Goal: Information Seeking & Learning: Learn about a topic

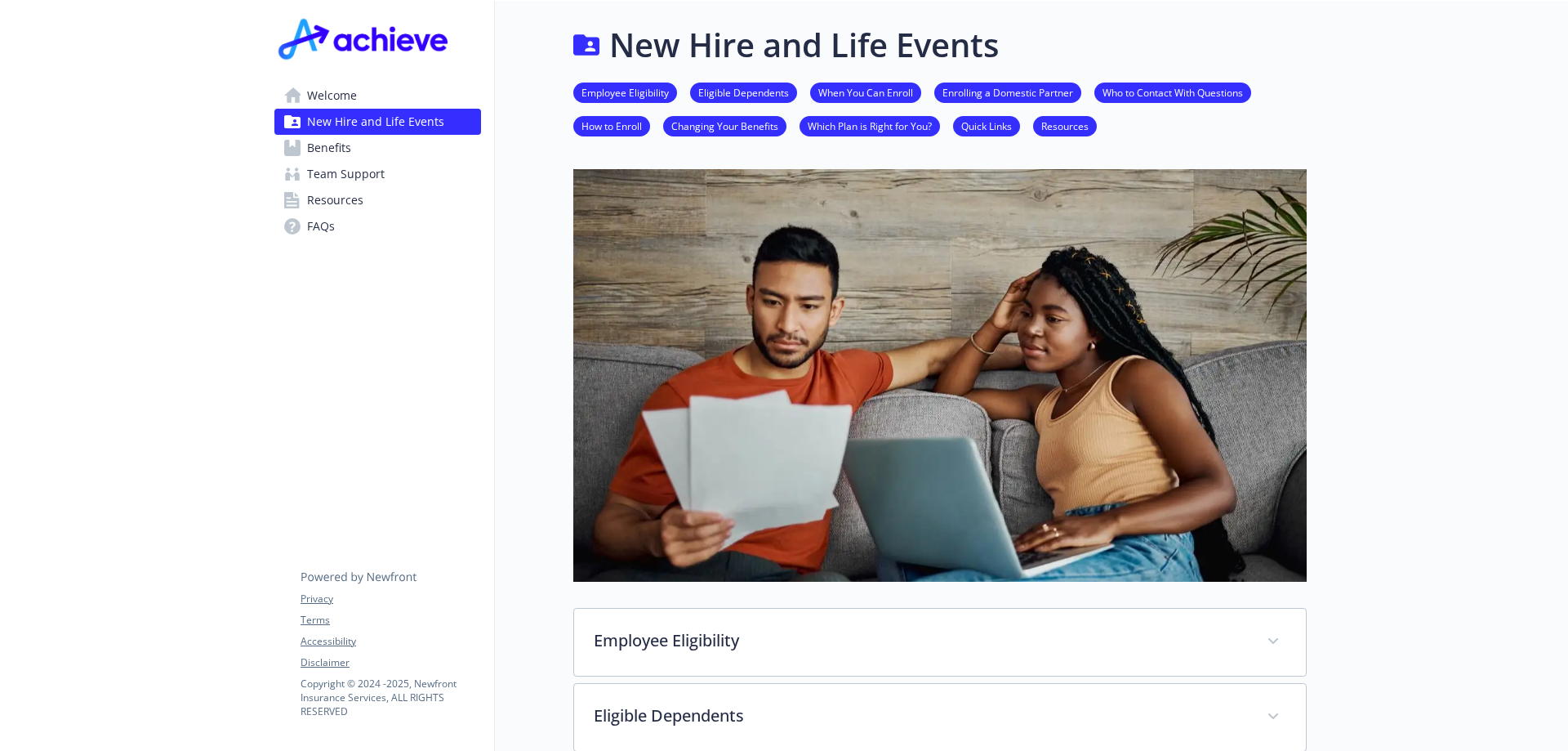
click at [351, 155] on link "Benefits" at bounding box center [378, 147] width 207 height 26
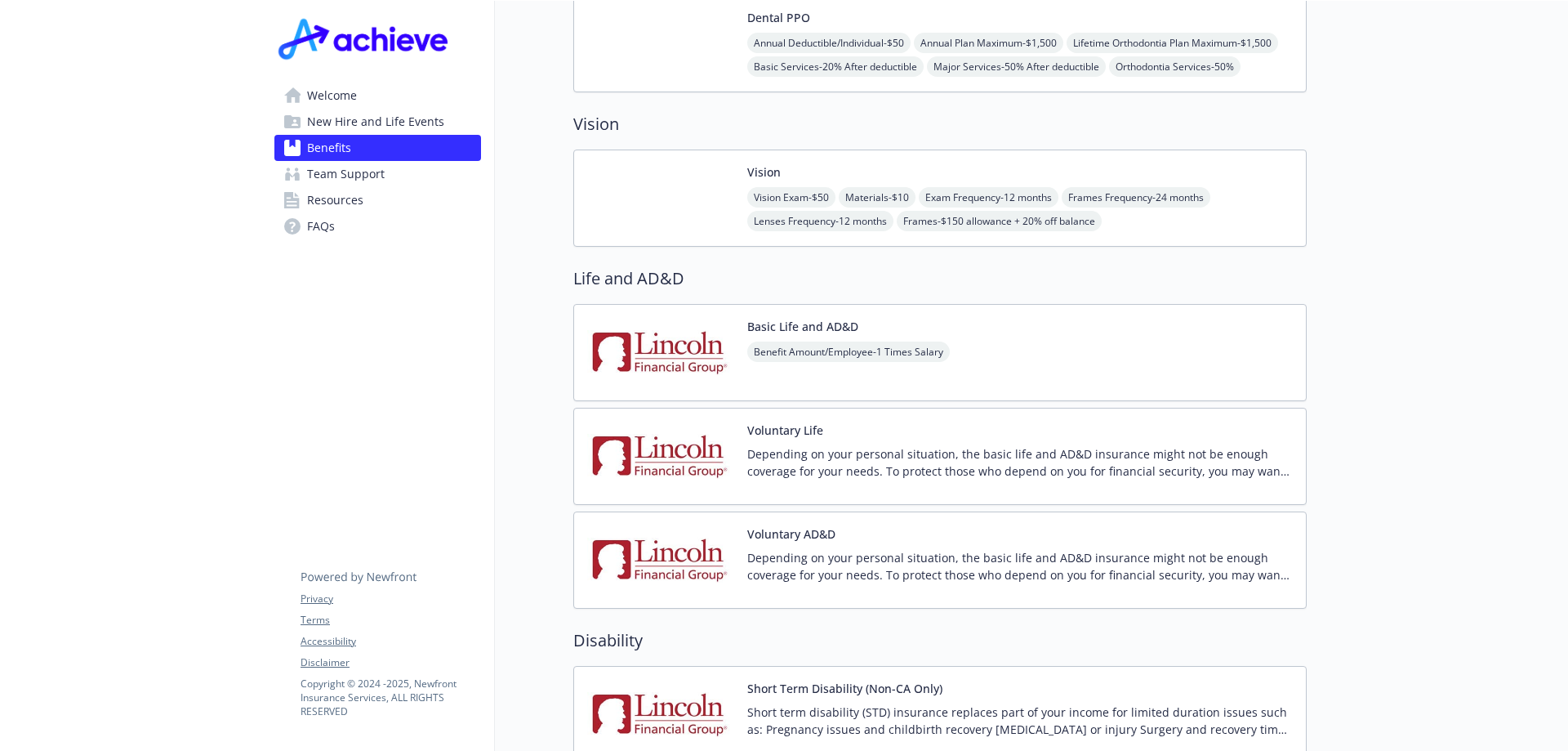
scroll to position [1143, 0]
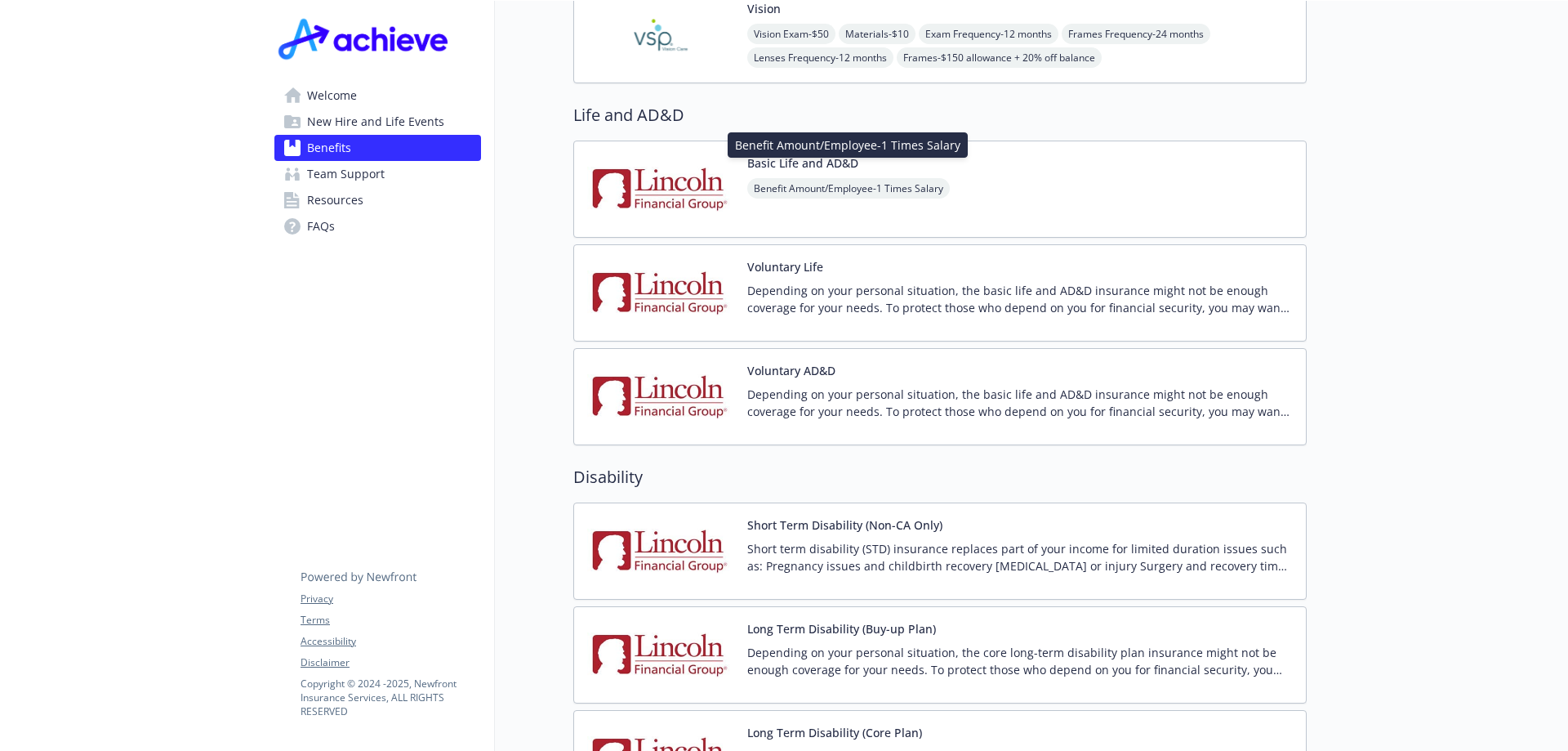
click at [862, 178] on span "Benefit Amount/Employee - 1 Times Salary" at bounding box center [848, 188] width 202 height 20
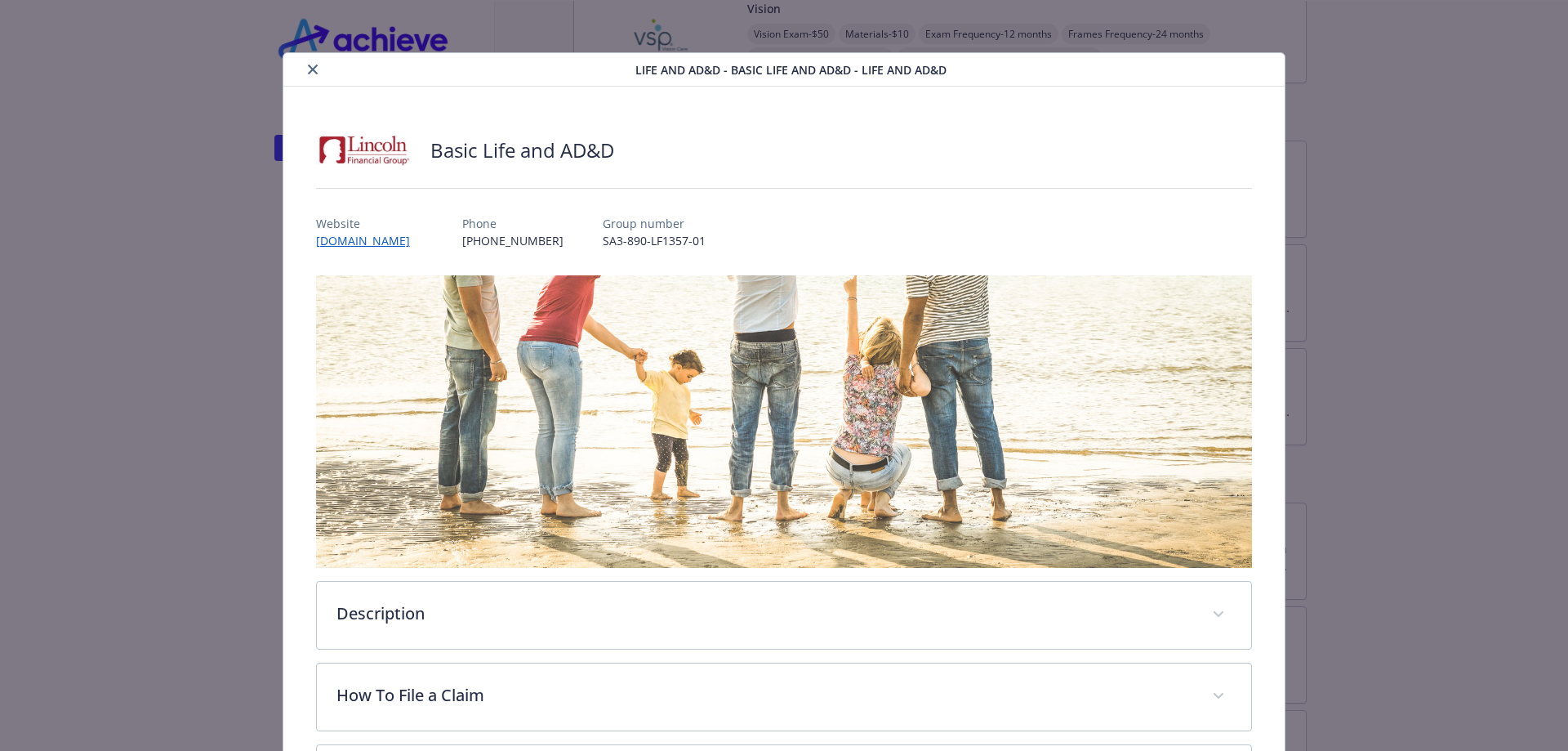
click at [309, 75] on button "close" at bounding box center [312, 69] width 19 height 19
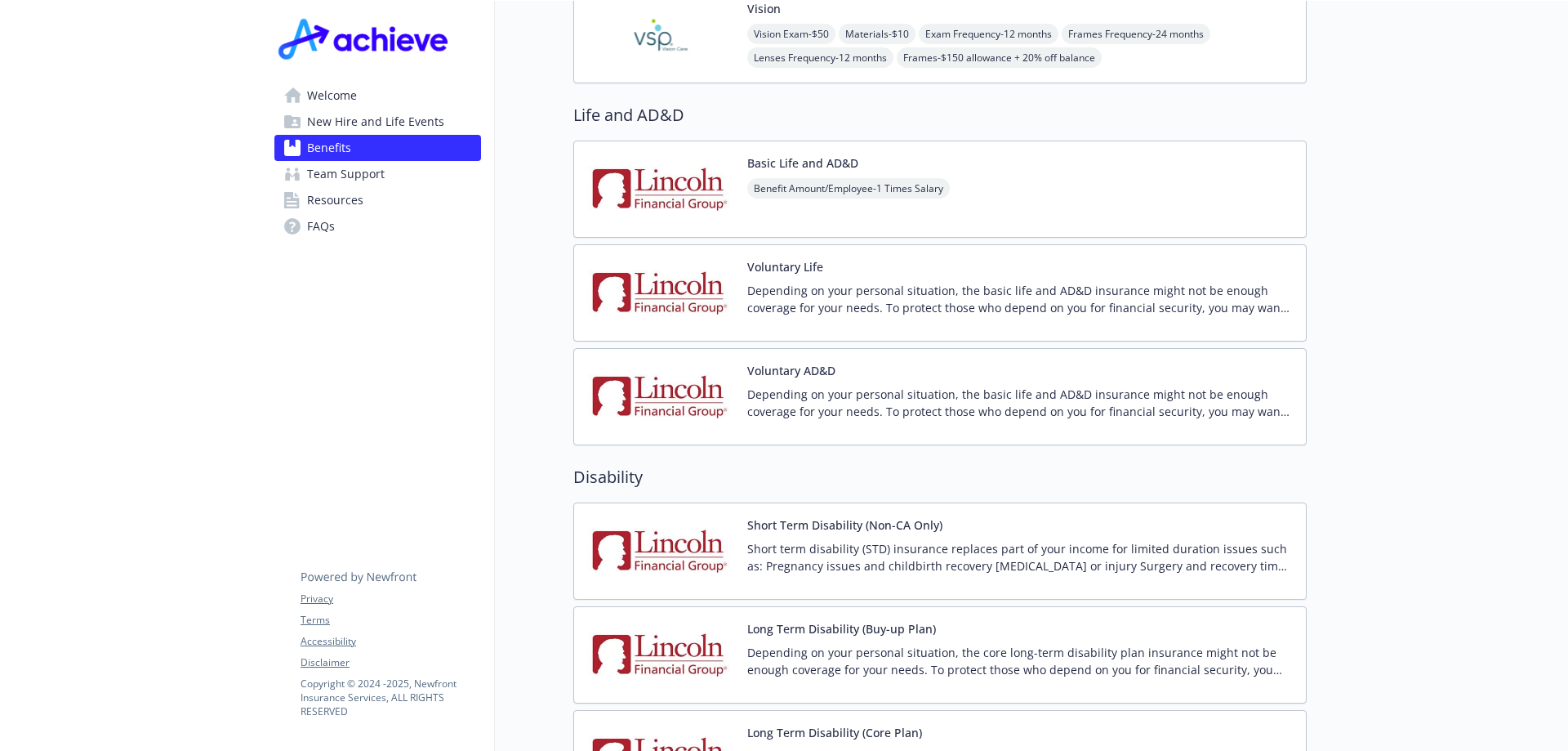
click at [814, 155] on button "Basic Life and AD&D" at bounding box center [803, 163] width 111 height 17
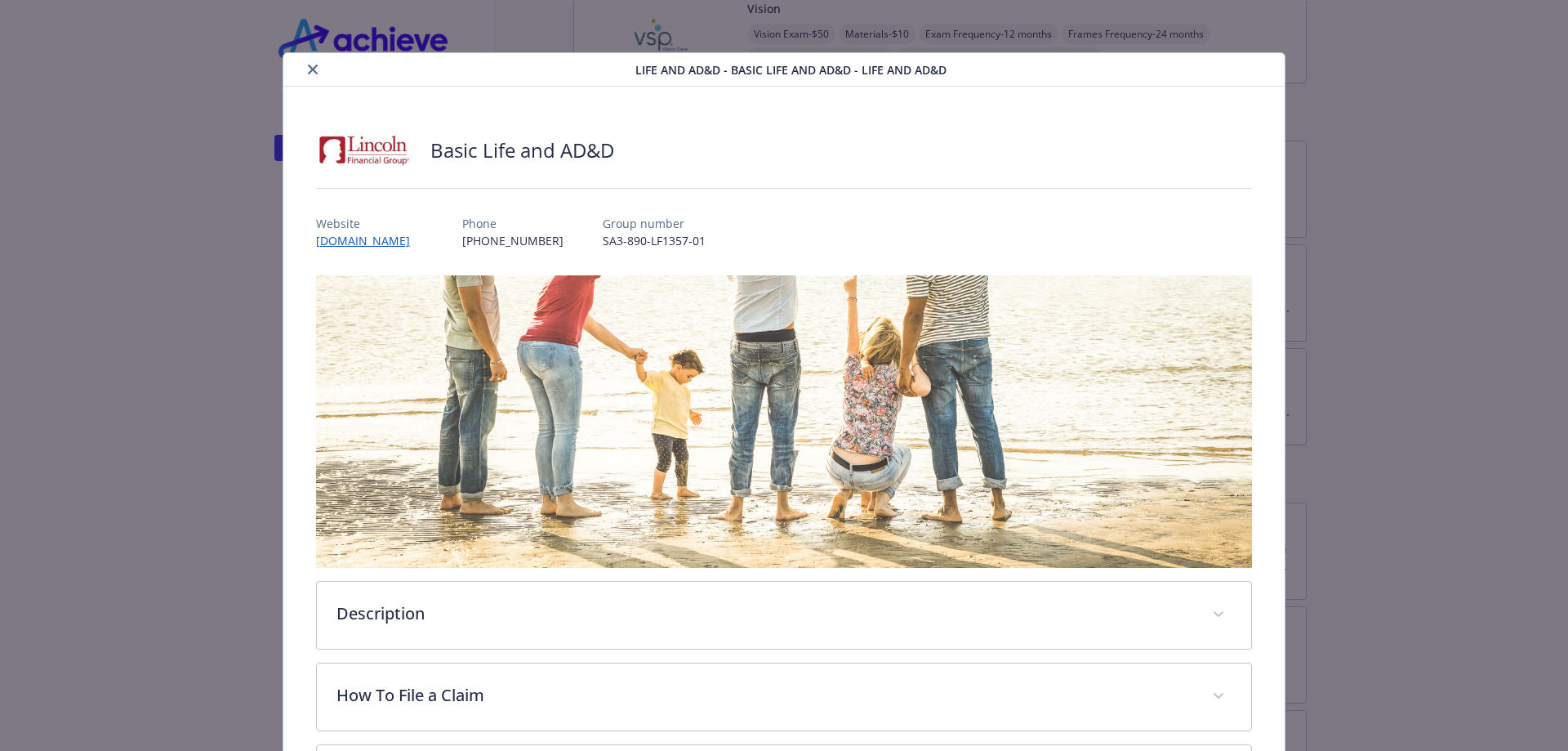
scroll to position [49, 0]
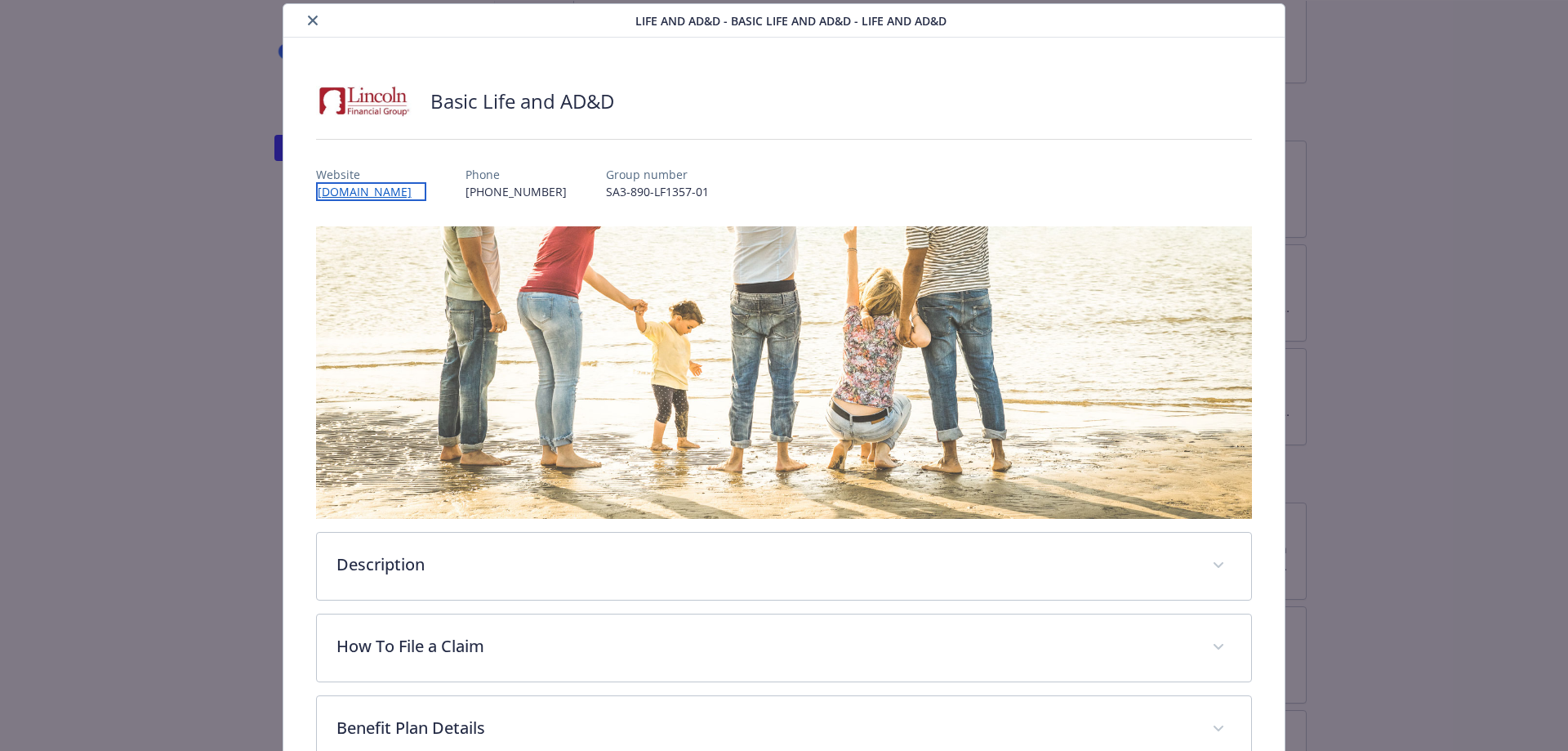
click at [370, 198] on link "[DOMAIN_NAME]" at bounding box center [370, 192] width 110 height 18
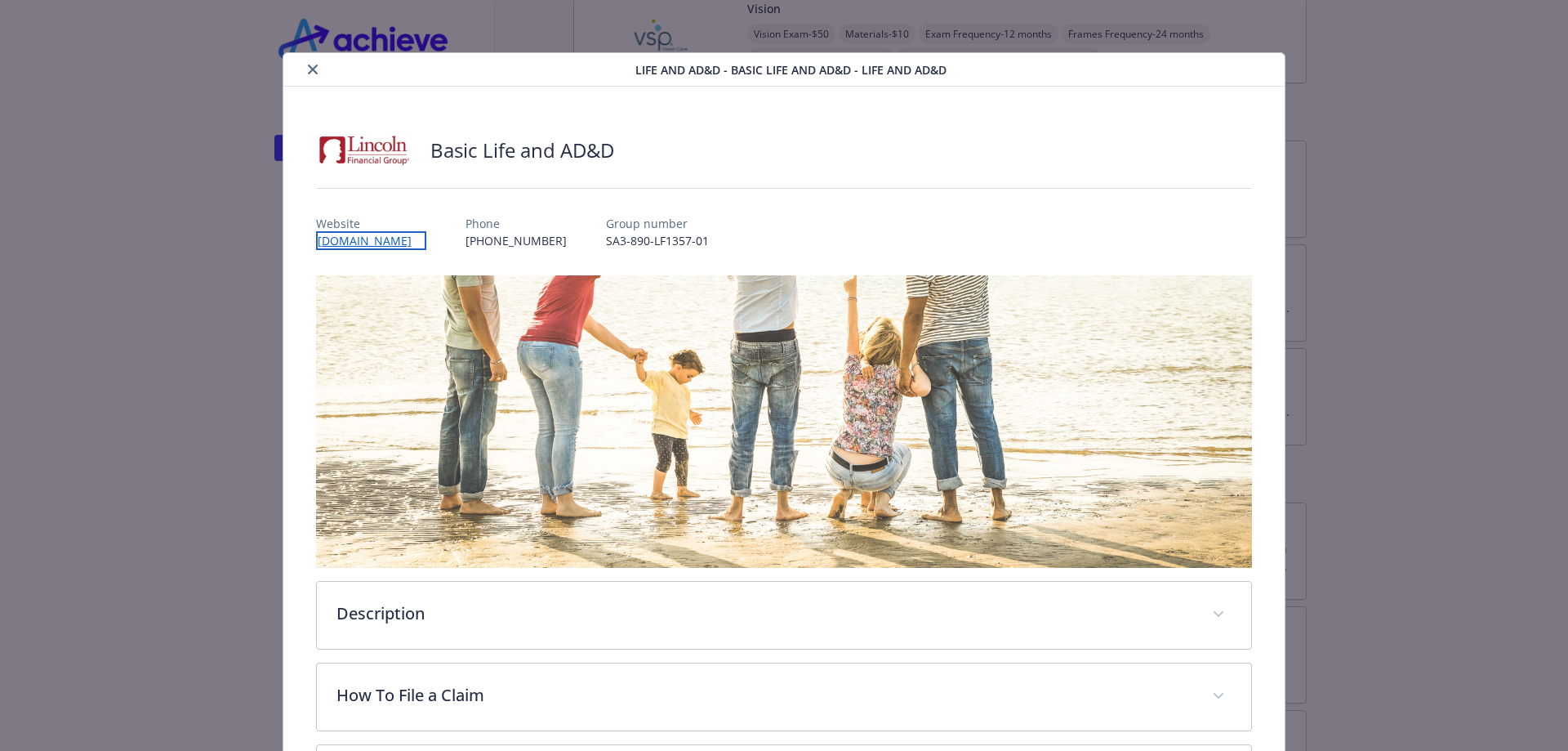
scroll to position [81, 0]
